Goal: Task Accomplishment & Management: Use online tool/utility

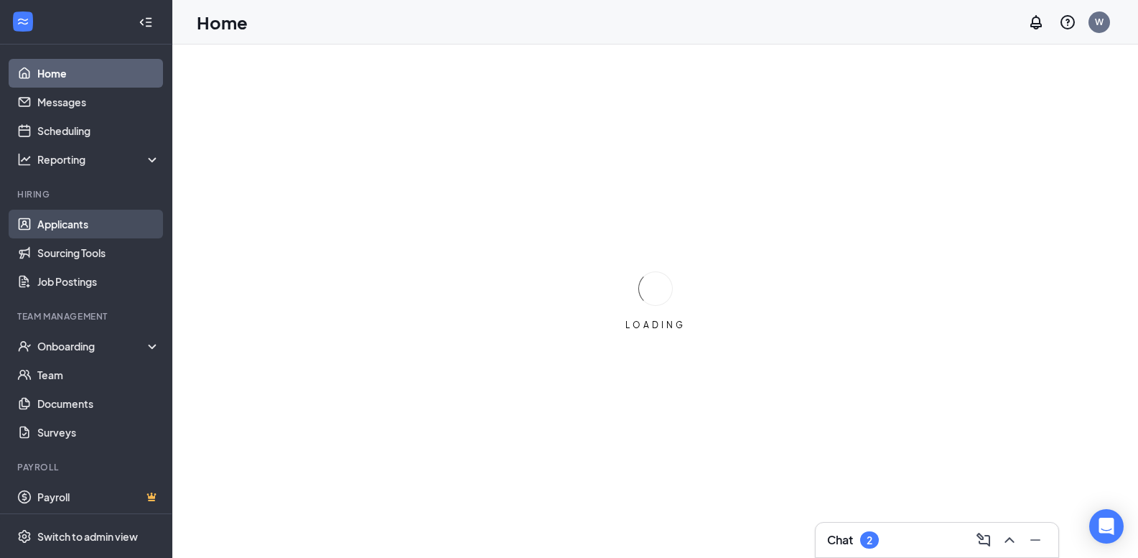
click at [58, 221] on link "Applicants" at bounding box center [98, 224] width 123 height 29
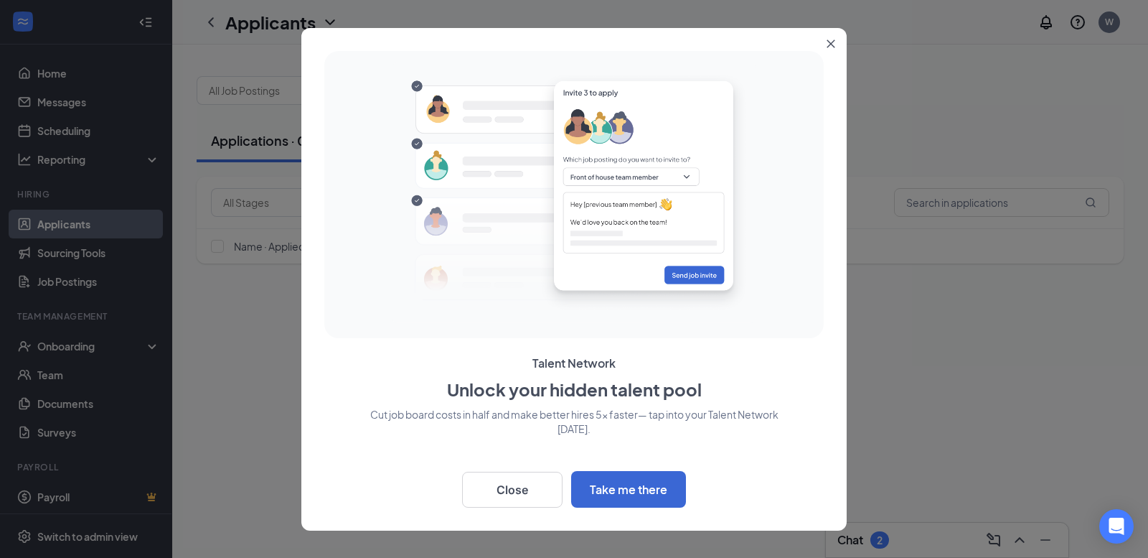
click at [830, 44] on icon "Close" at bounding box center [831, 43] width 8 height 8
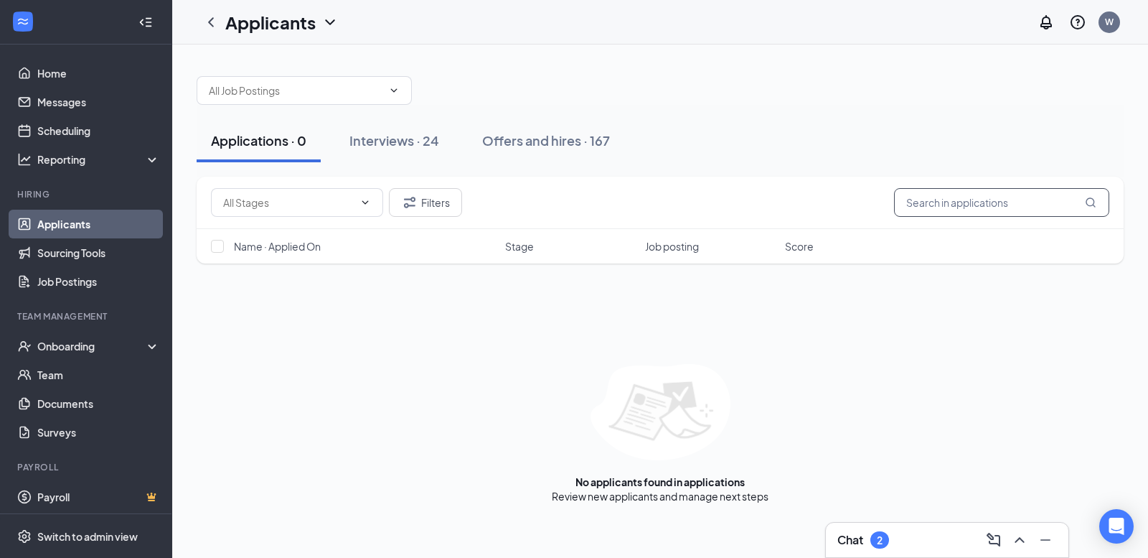
click at [975, 193] on input "text" at bounding box center [1001, 202] width 215 height 29
click at [937, 210] on input "[PERSON_NAME]" at bounding box center [1001, 202] width 215 height 29
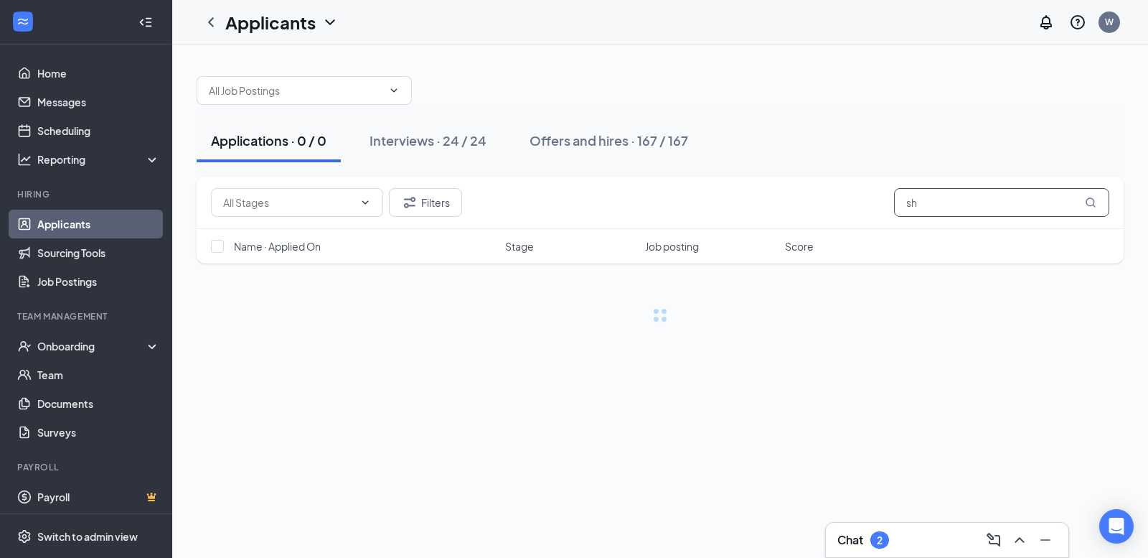
type input "sh"
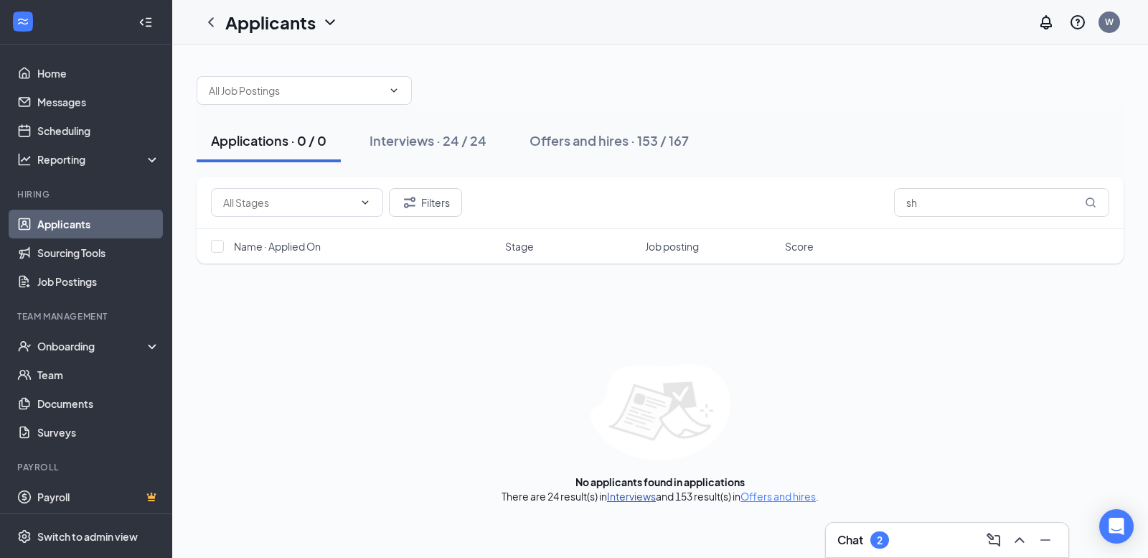
click at [639, 497] on link "Interviews" at bounding box center [631, 495] width 49 height 13
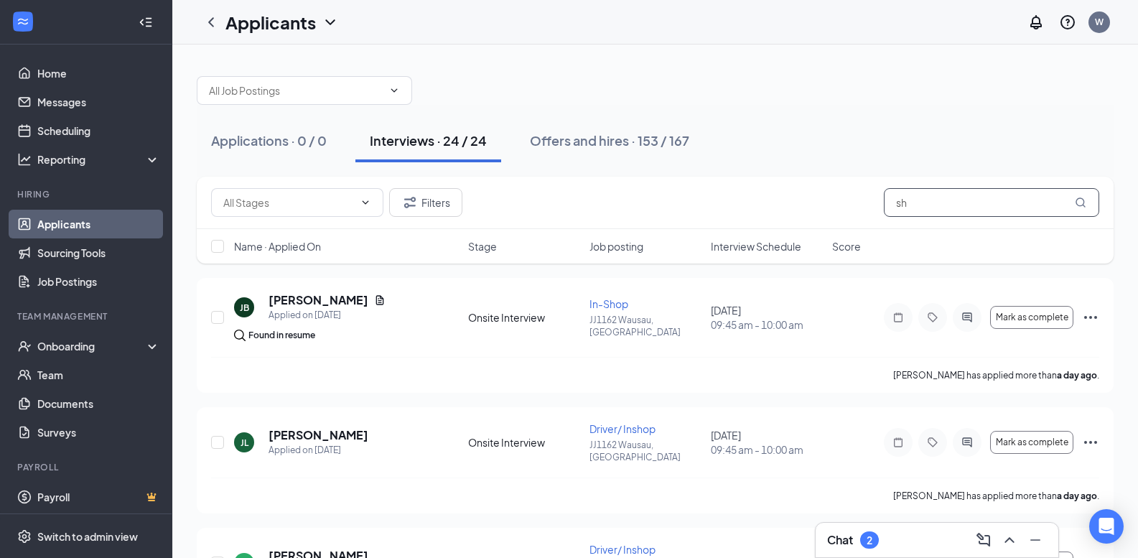
click at [1005, 211] on input "sh" at bounding box center [990, 202] width 215 height 29
type input "[PERSON_NAME]"
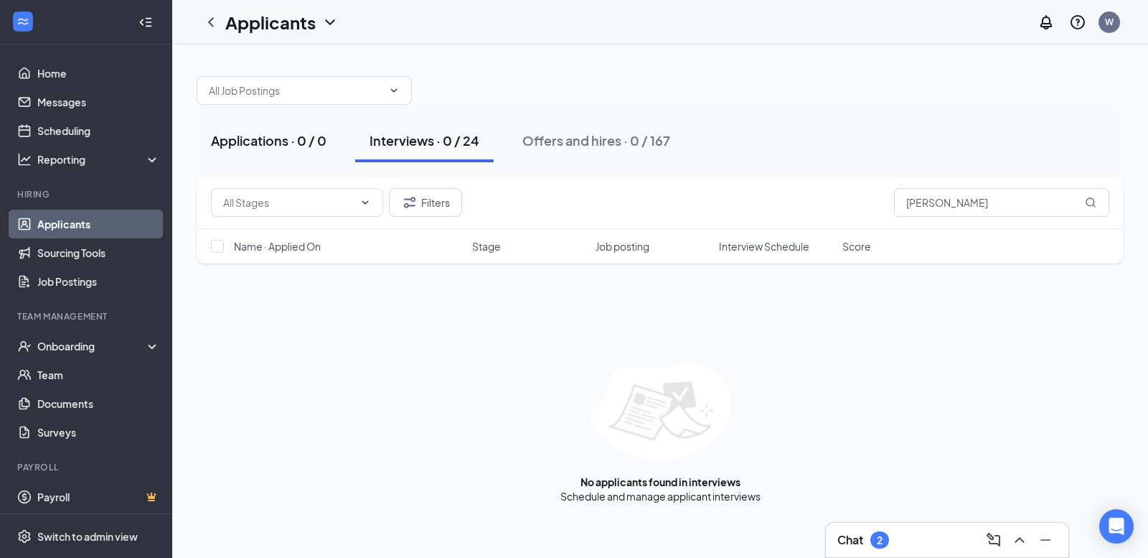
click at [321, 139] on div "Applications · 0 / 0" at bounding box center [269, 140] width 116 height 18
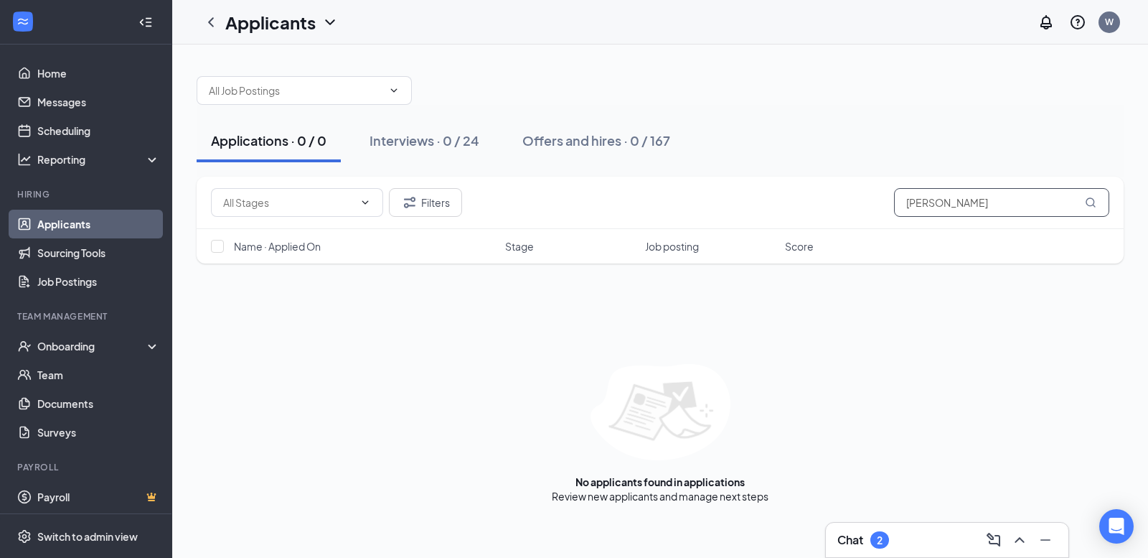
click at [987, 194] on input "[PERSON_NAME]" at bounding box center [1001, 202] width 215 height 29
type input "[PERSON_NAME]"
